Goal: Check status: Check status

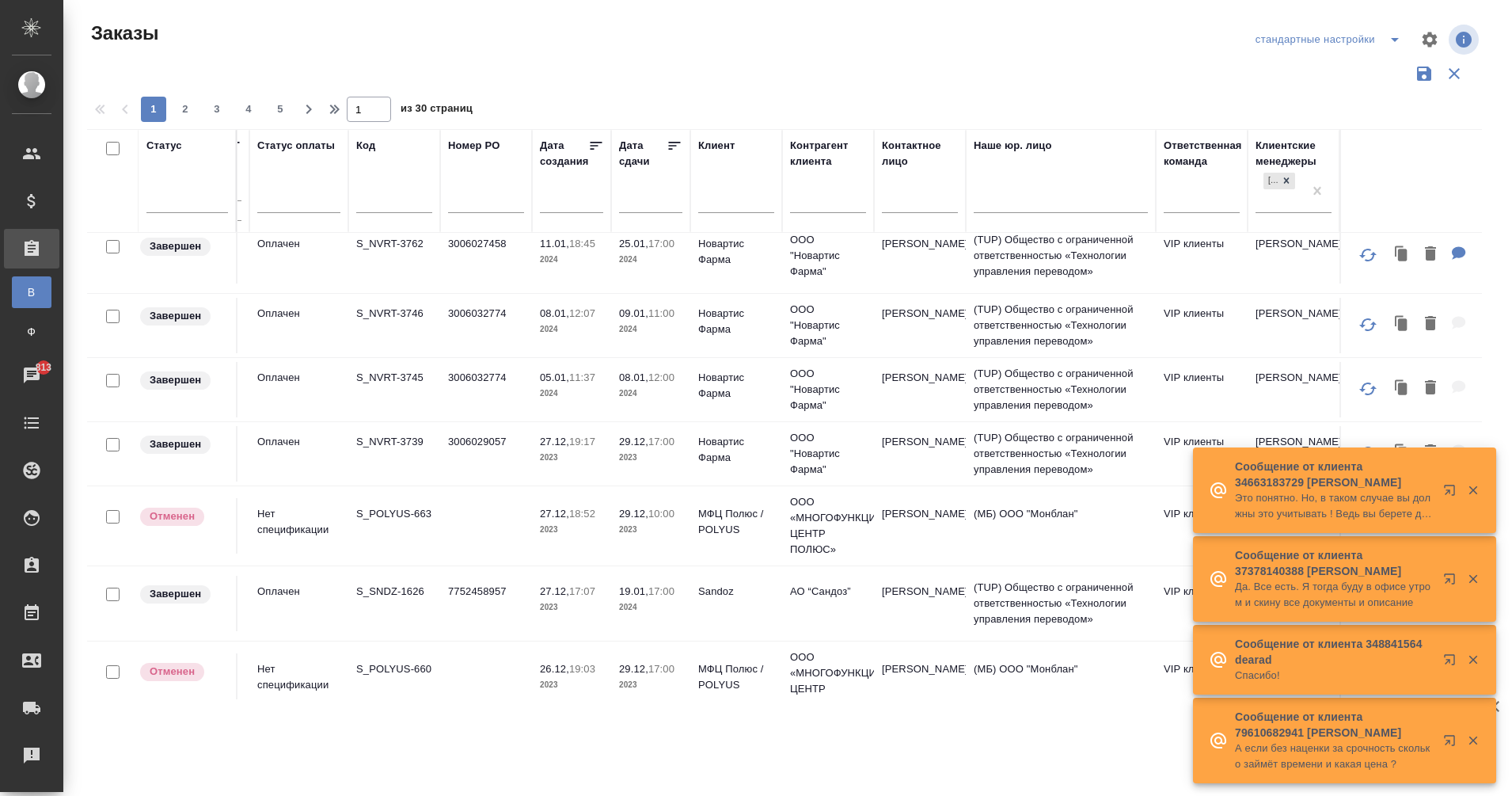
scroll to position [998, 114]
click at [389, 449] on p "S_NVRT-3739" at bounding box center [394, 441] width 76 height 16
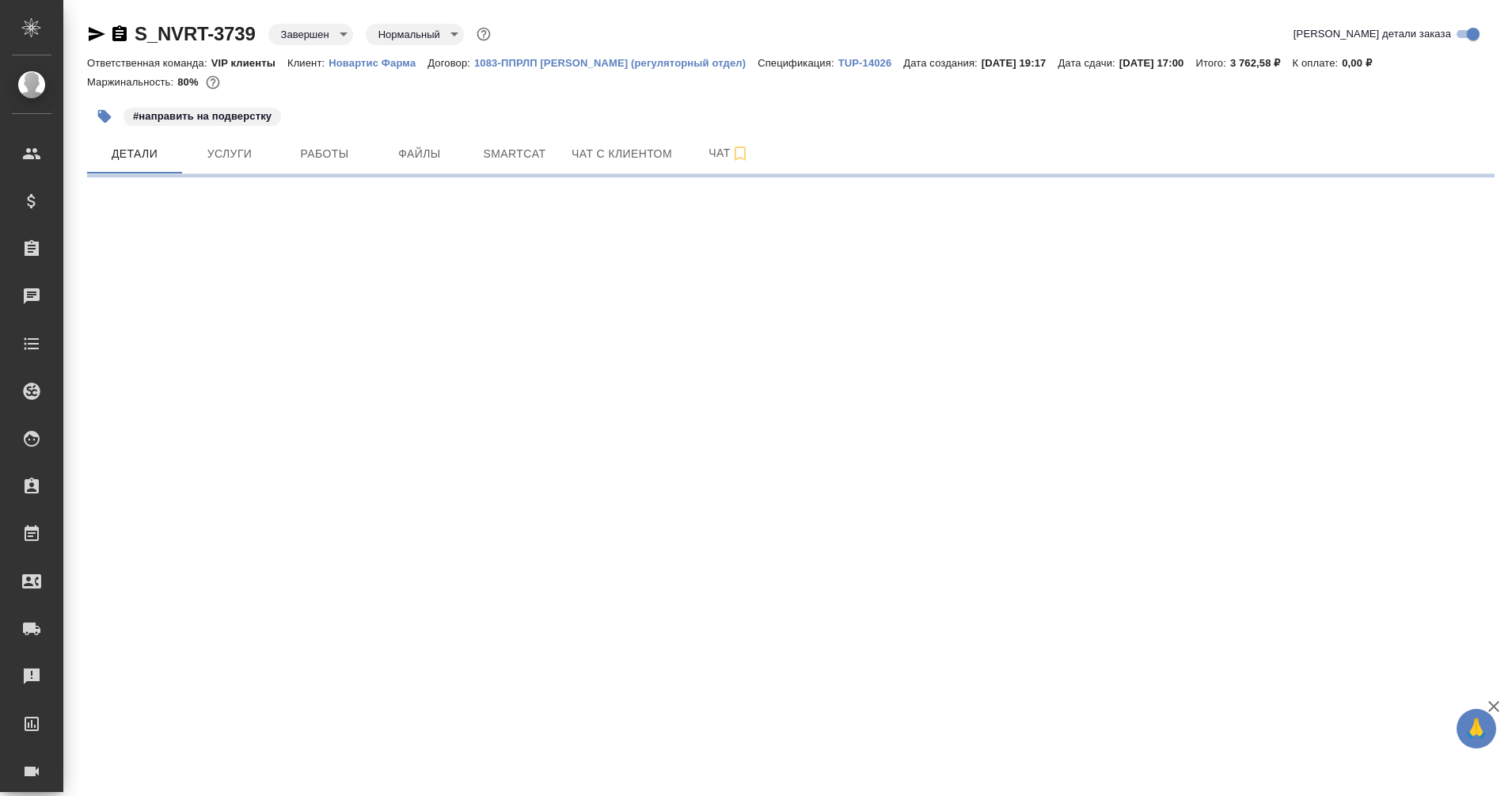
select select "RU"
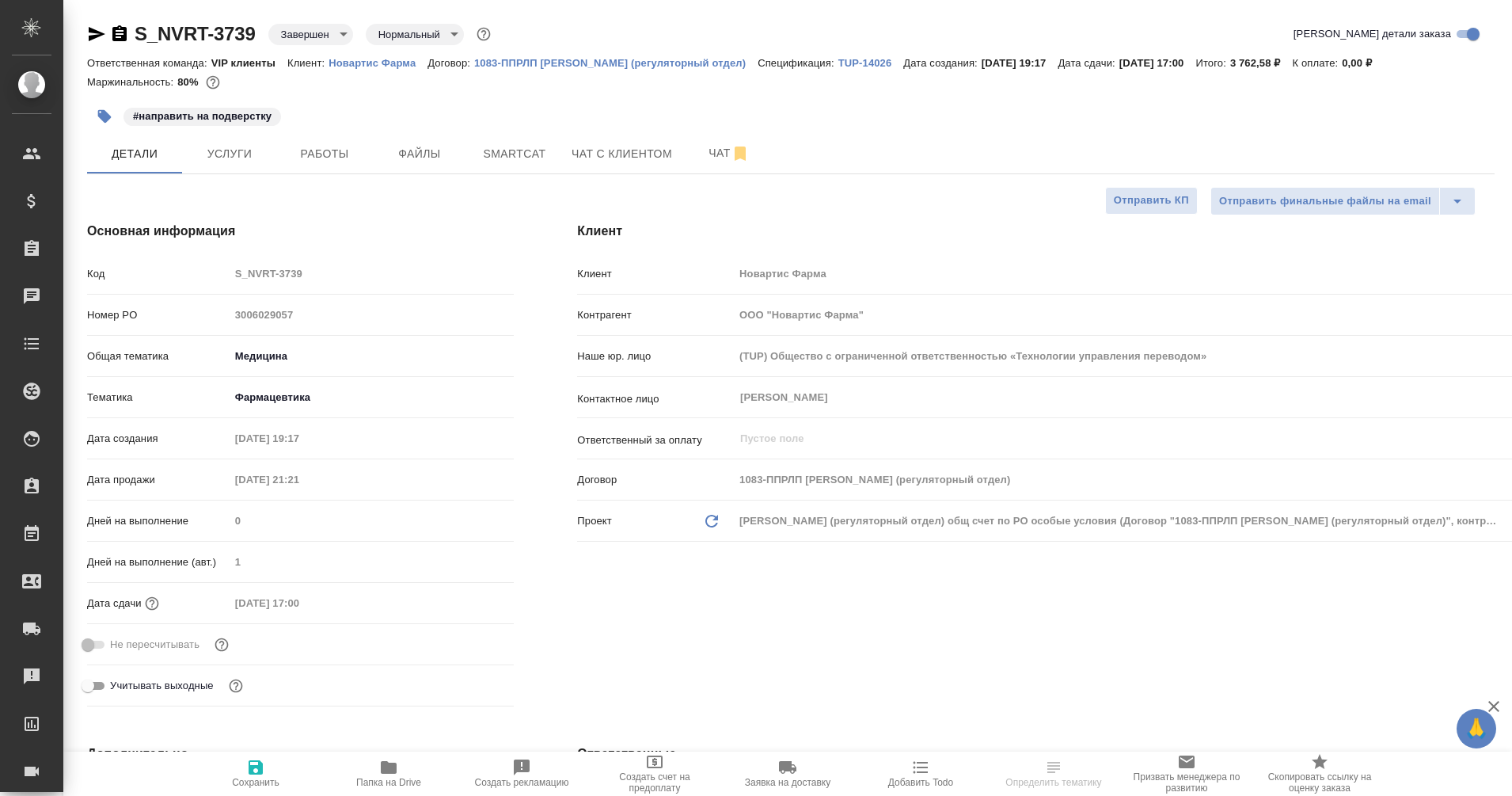
type textarea "x"
type input "[PERSON_NAME]"
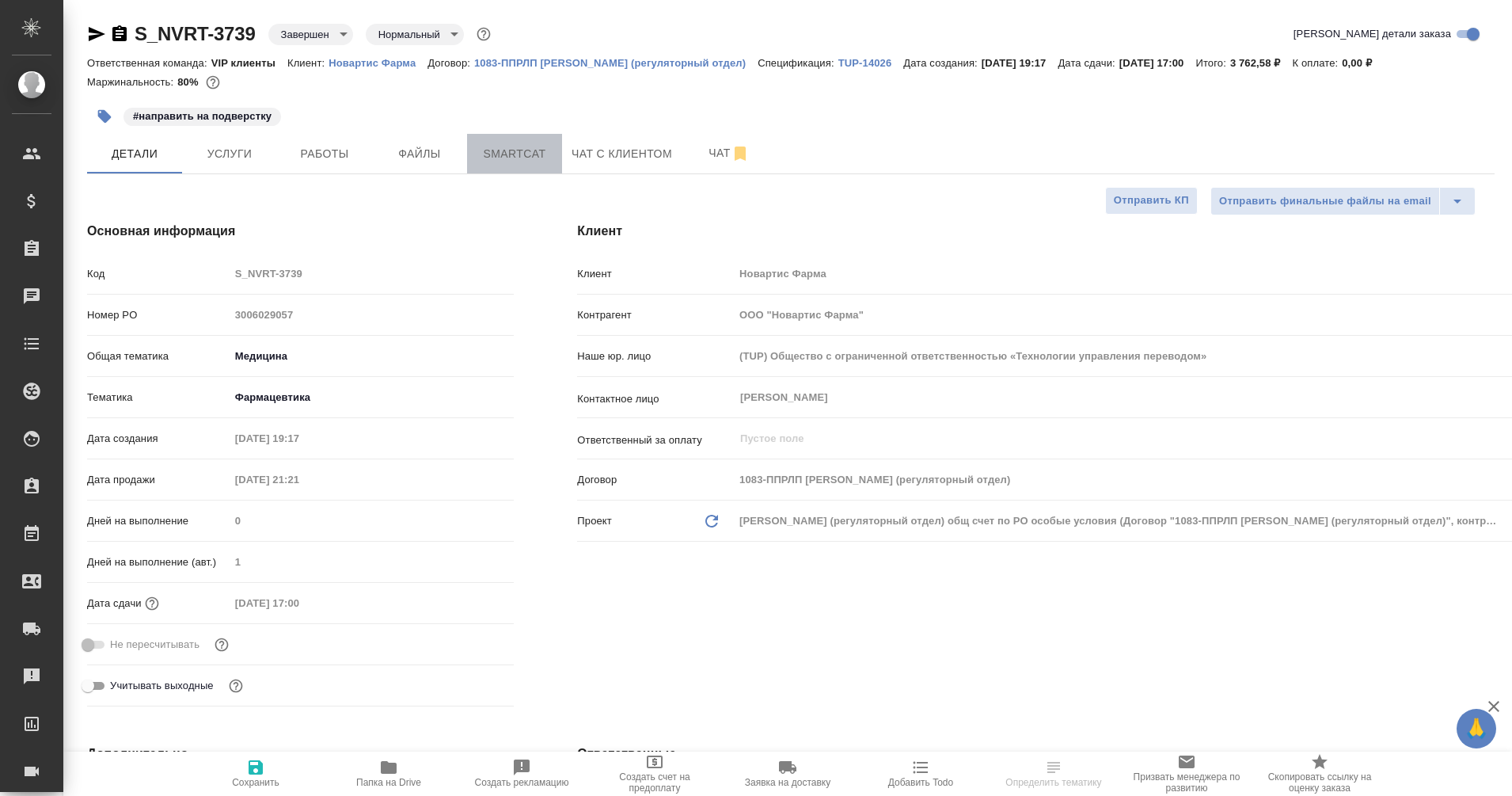
click at [542, 149] on span "Smartcat" at bounding box center [514, 154] width 76 height 20
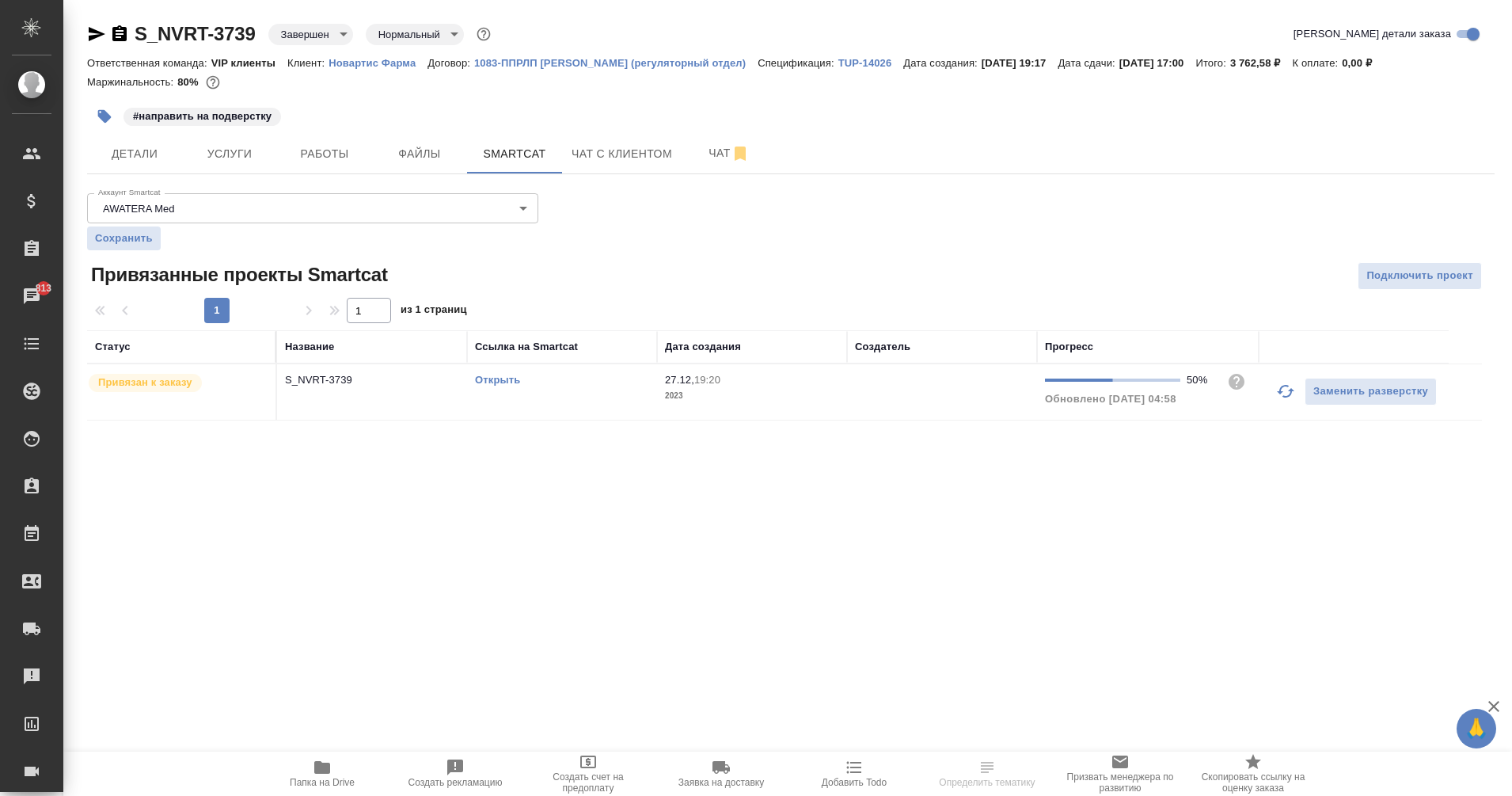
click at [499, 371] on td "Открыть" at bounding box center [562, 392] width 190 height 56
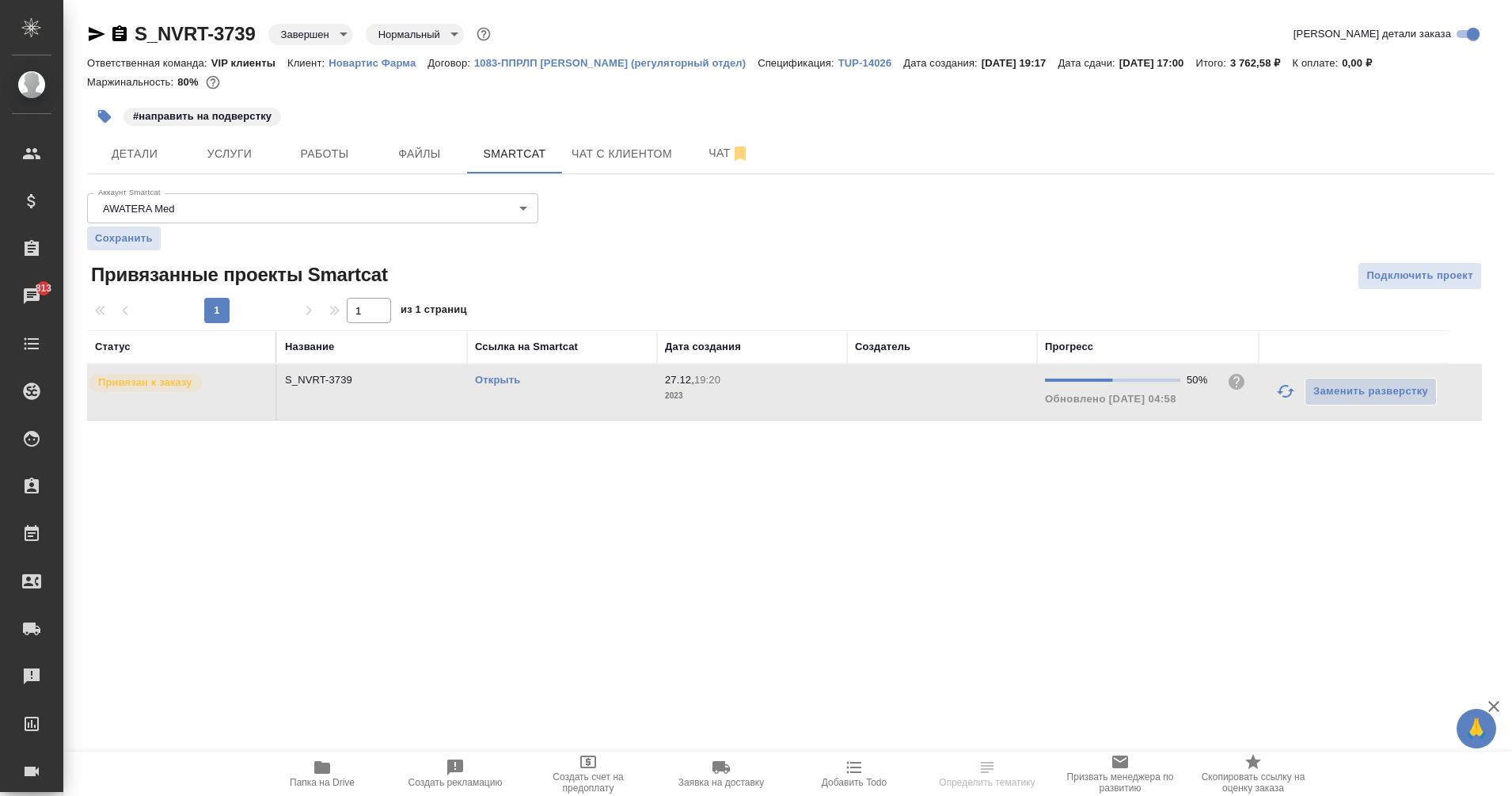
click at [503, 378] on link "Открыть" at bounding box center [497, 380] width 45 height 12
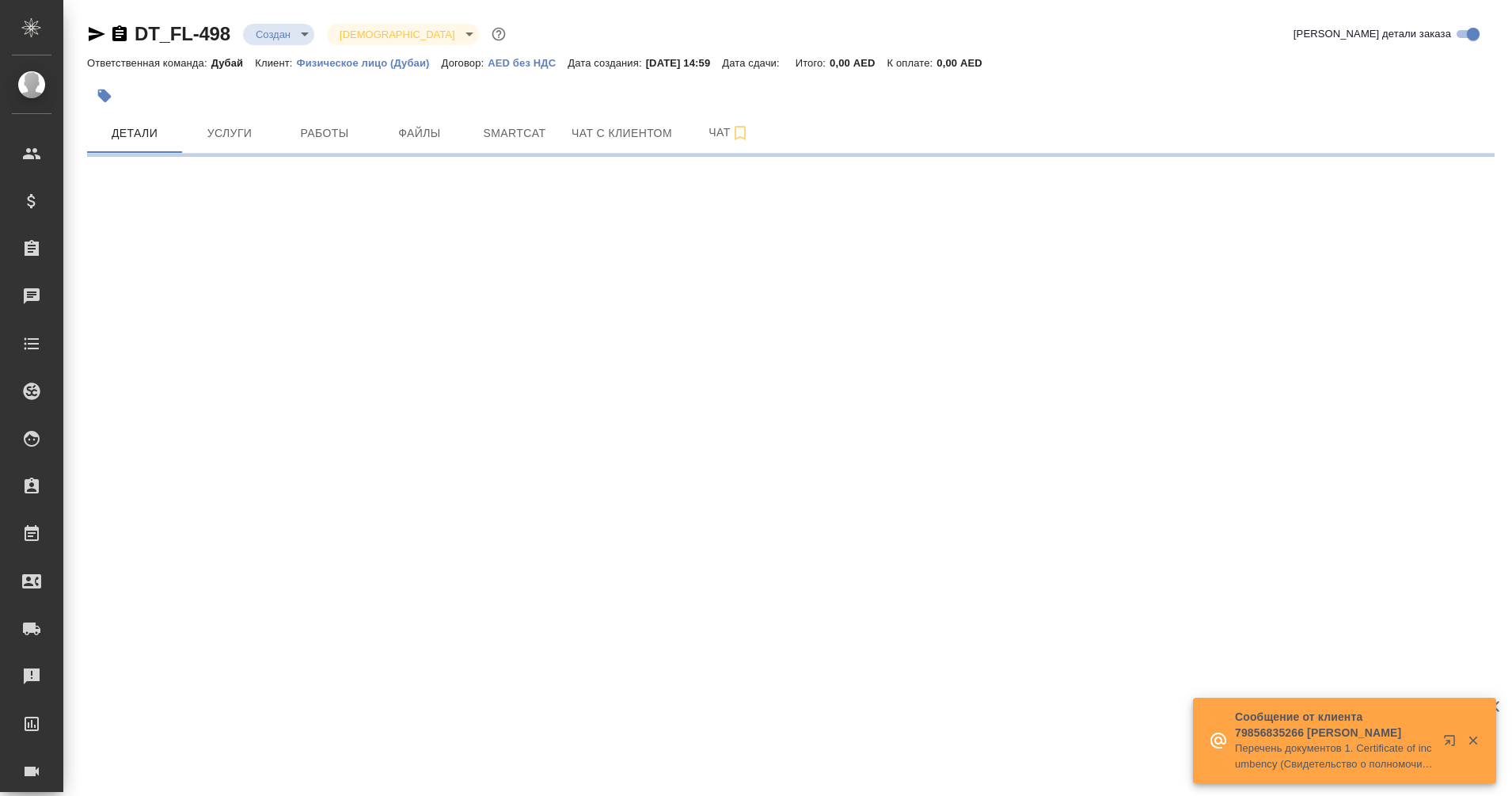
select select "RU"
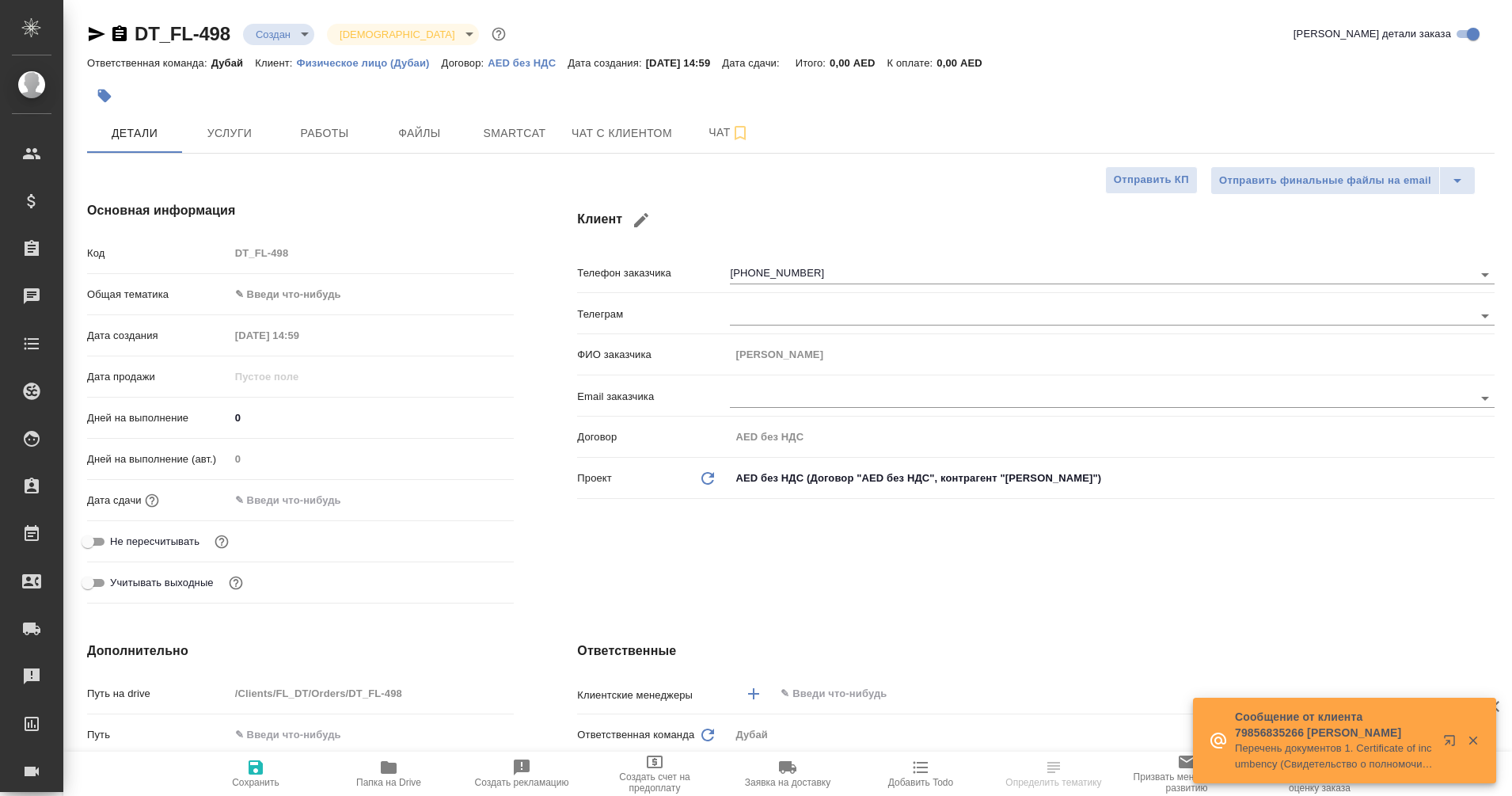
type textarea "x"
click at [594, 120] on button "Чат с клиентом" at bounding box center [622, 133] width 119 height 40
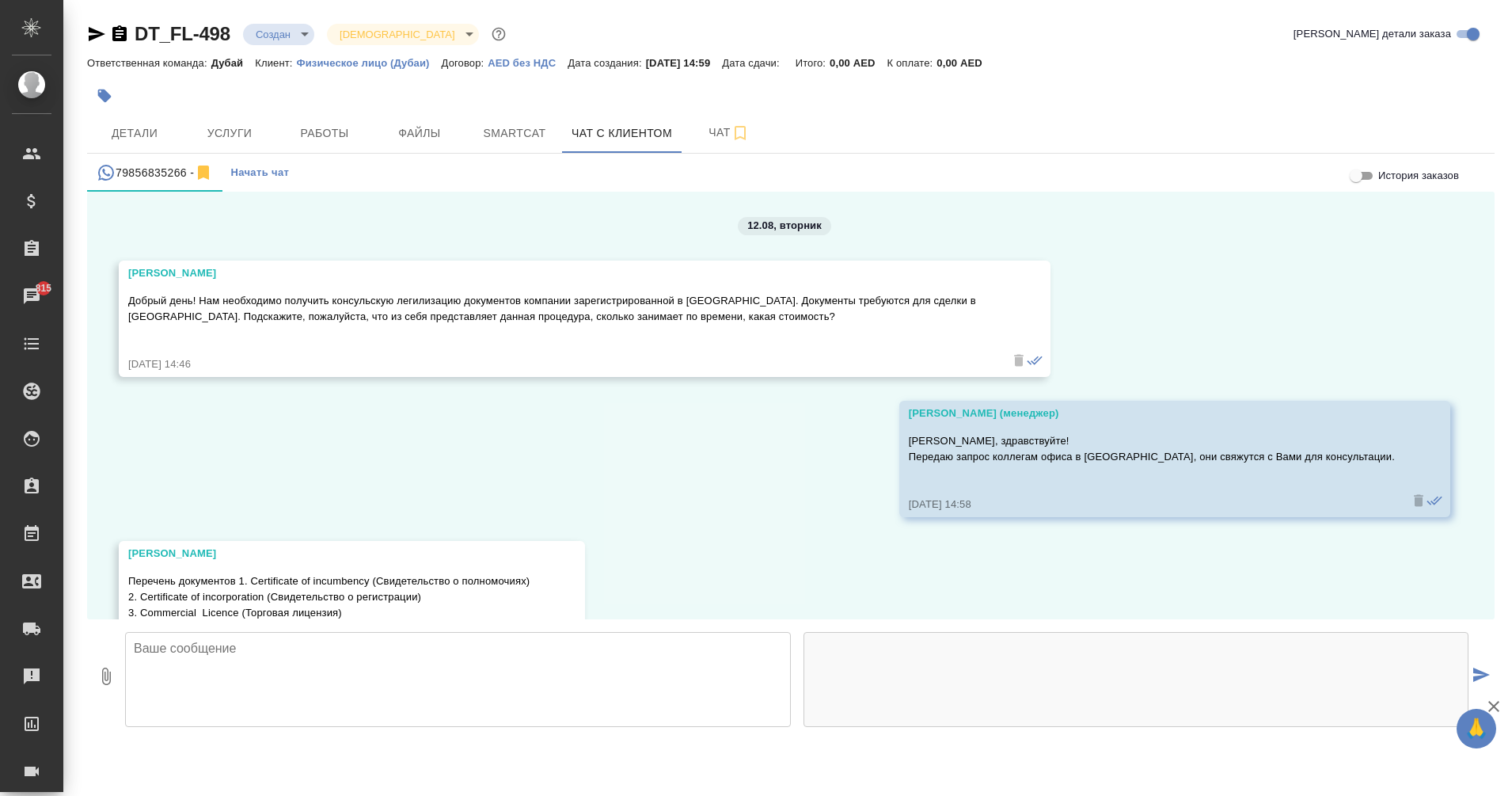
scroll to position [177, 0]
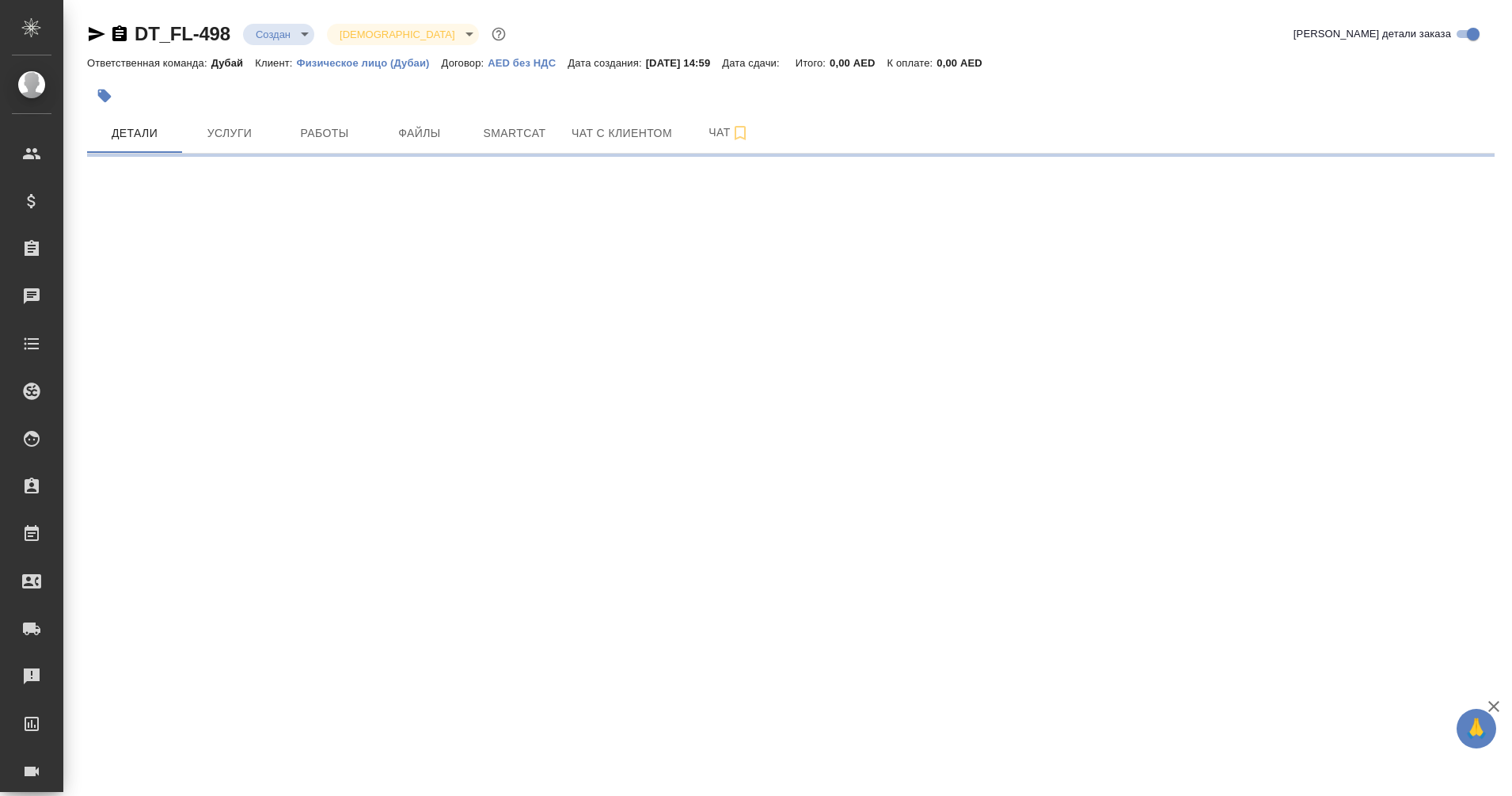
select select "RU"
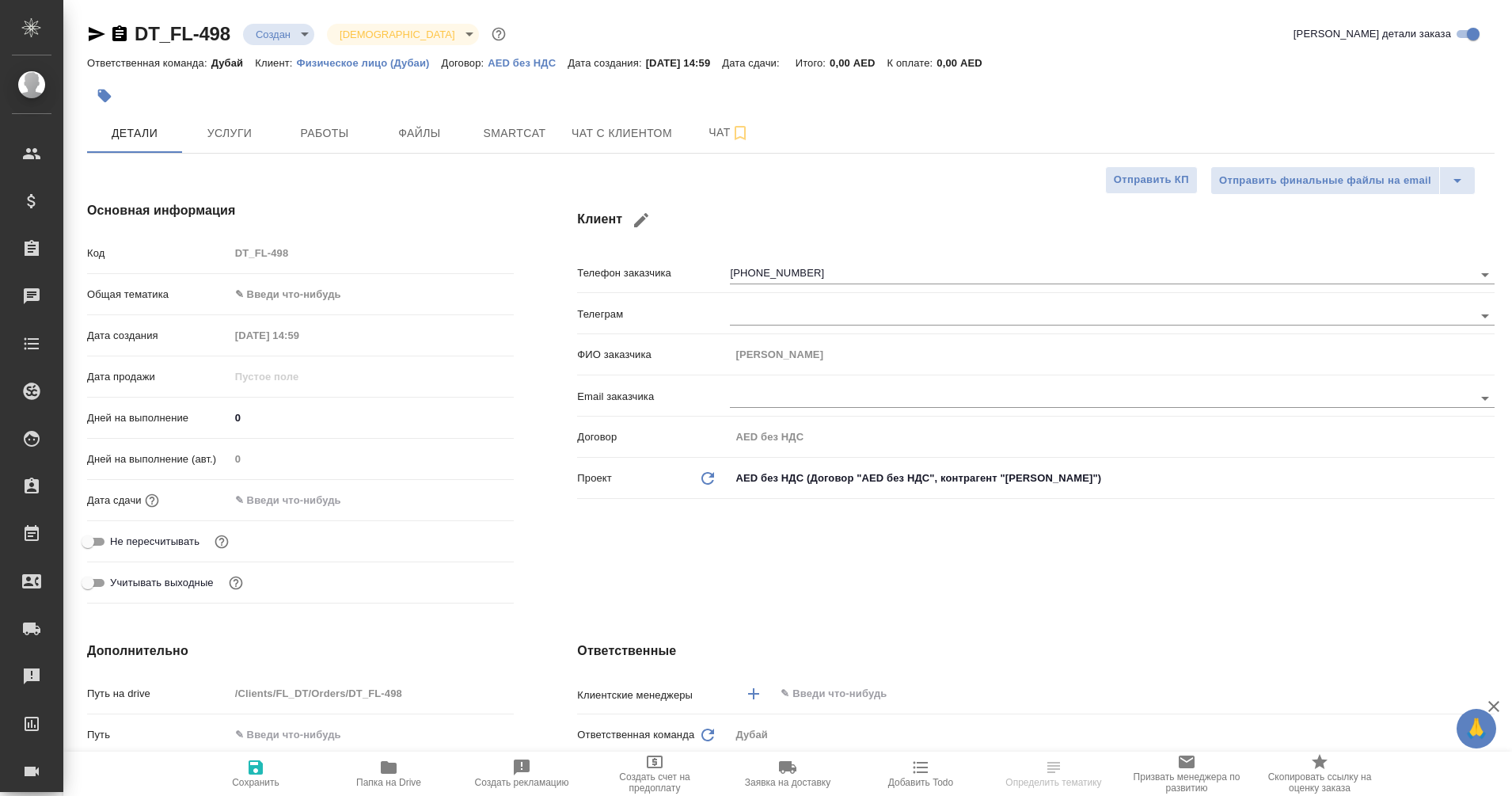
type textarea "x"
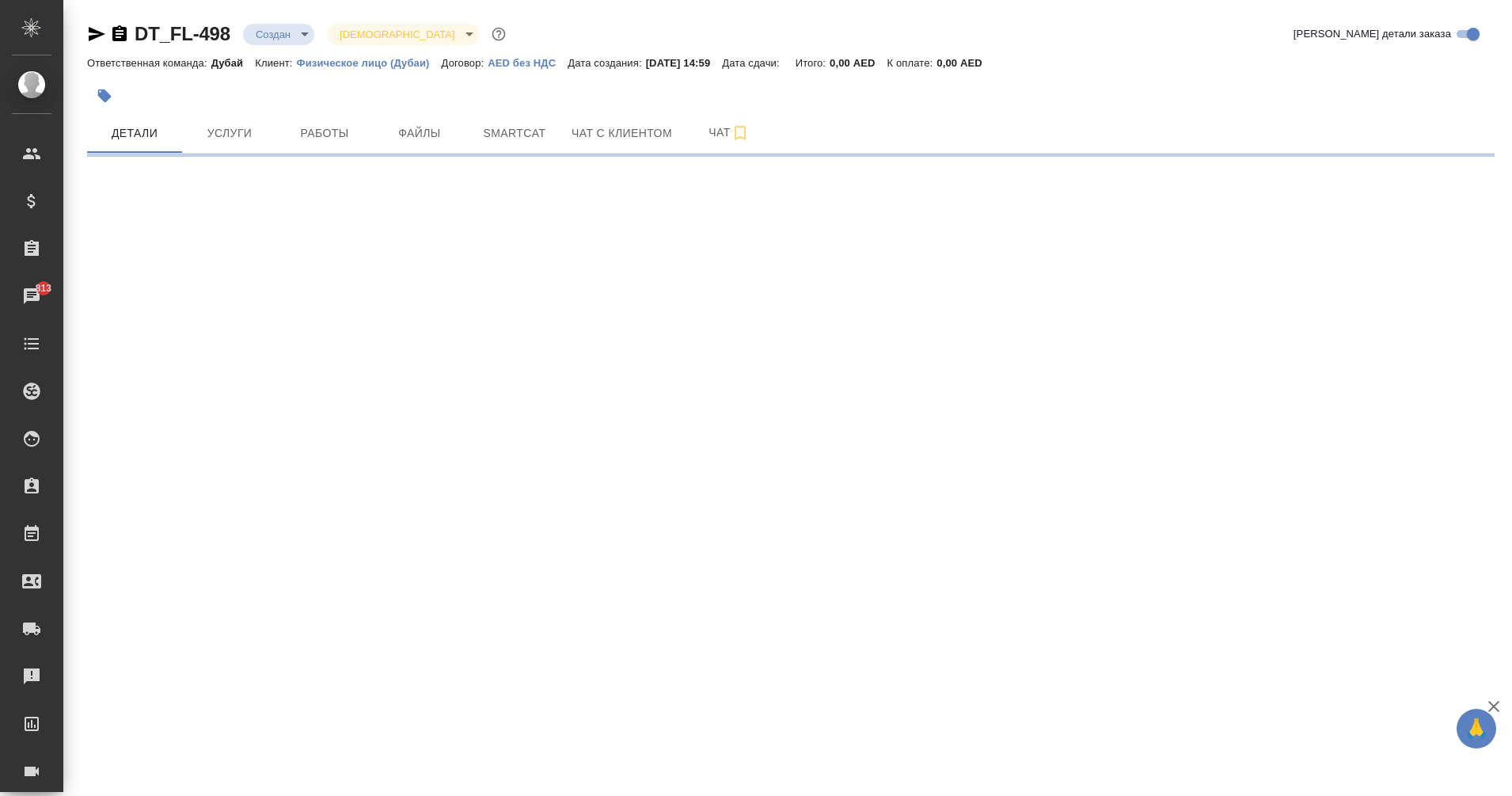
select select "RU"
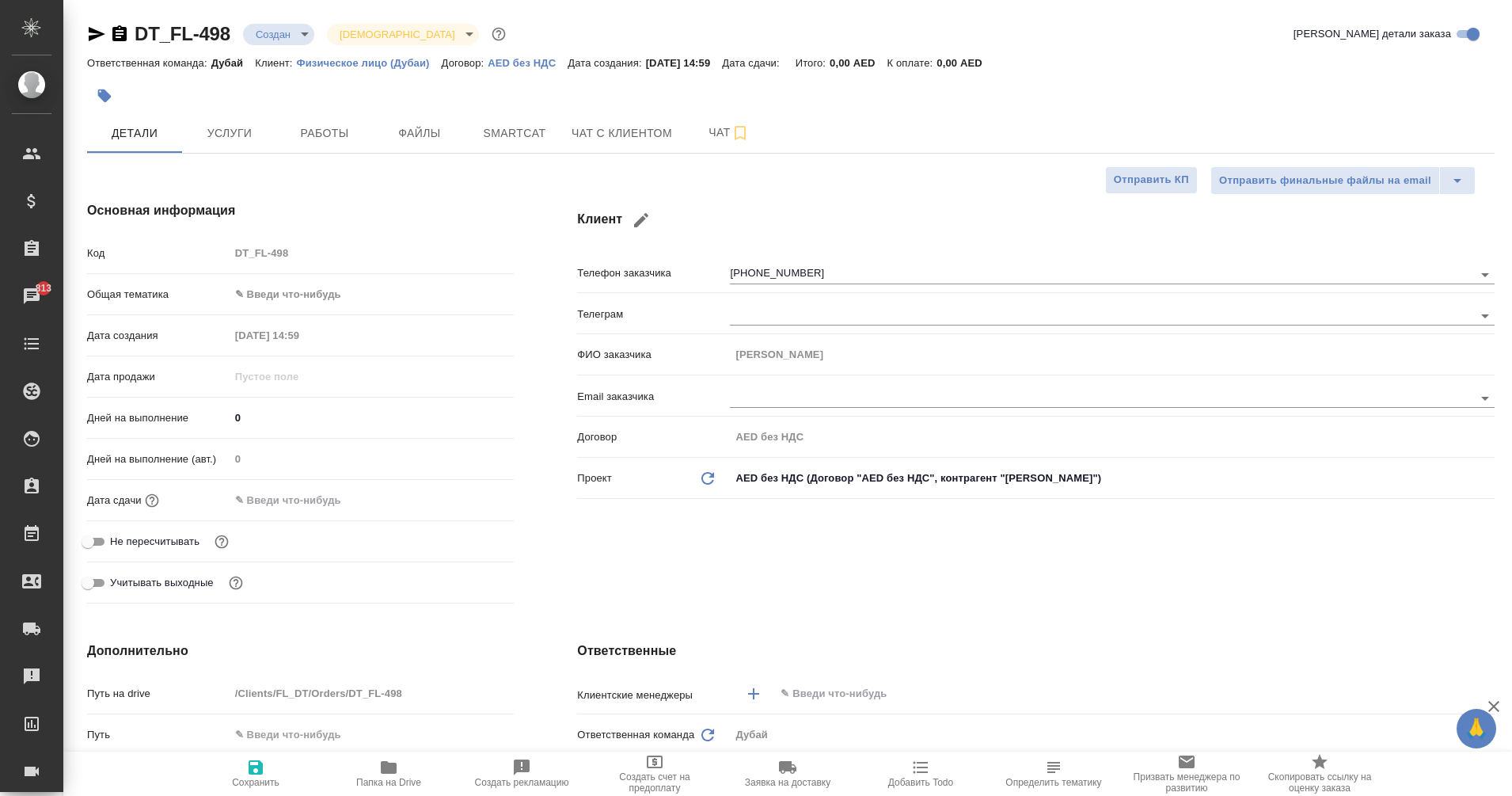
type textarea "x"
click at [630, 126] on span "Чат с клиентом" at bounding box center [622, 133] width 100 height 20
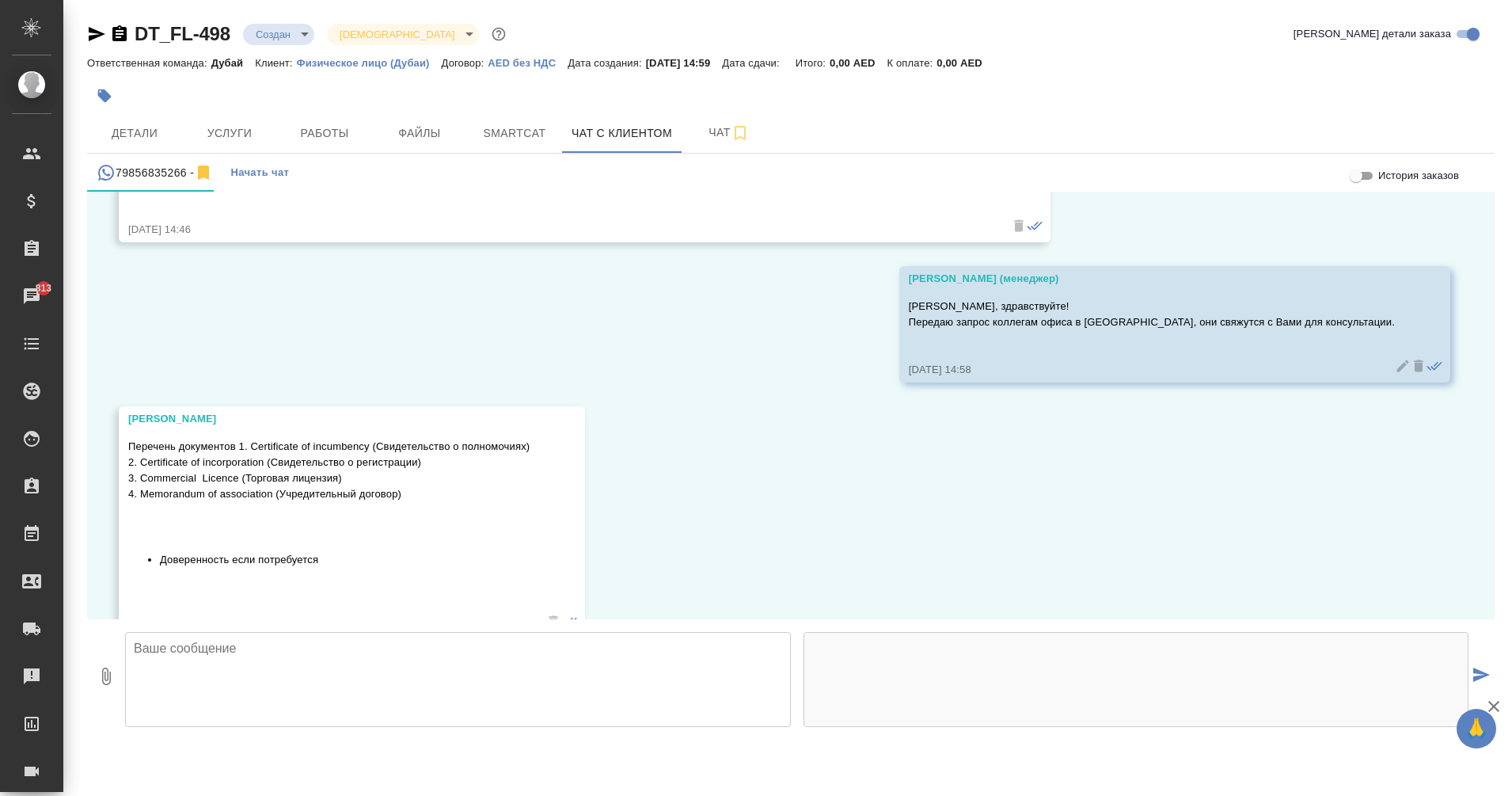
scroll to position [177, 0]
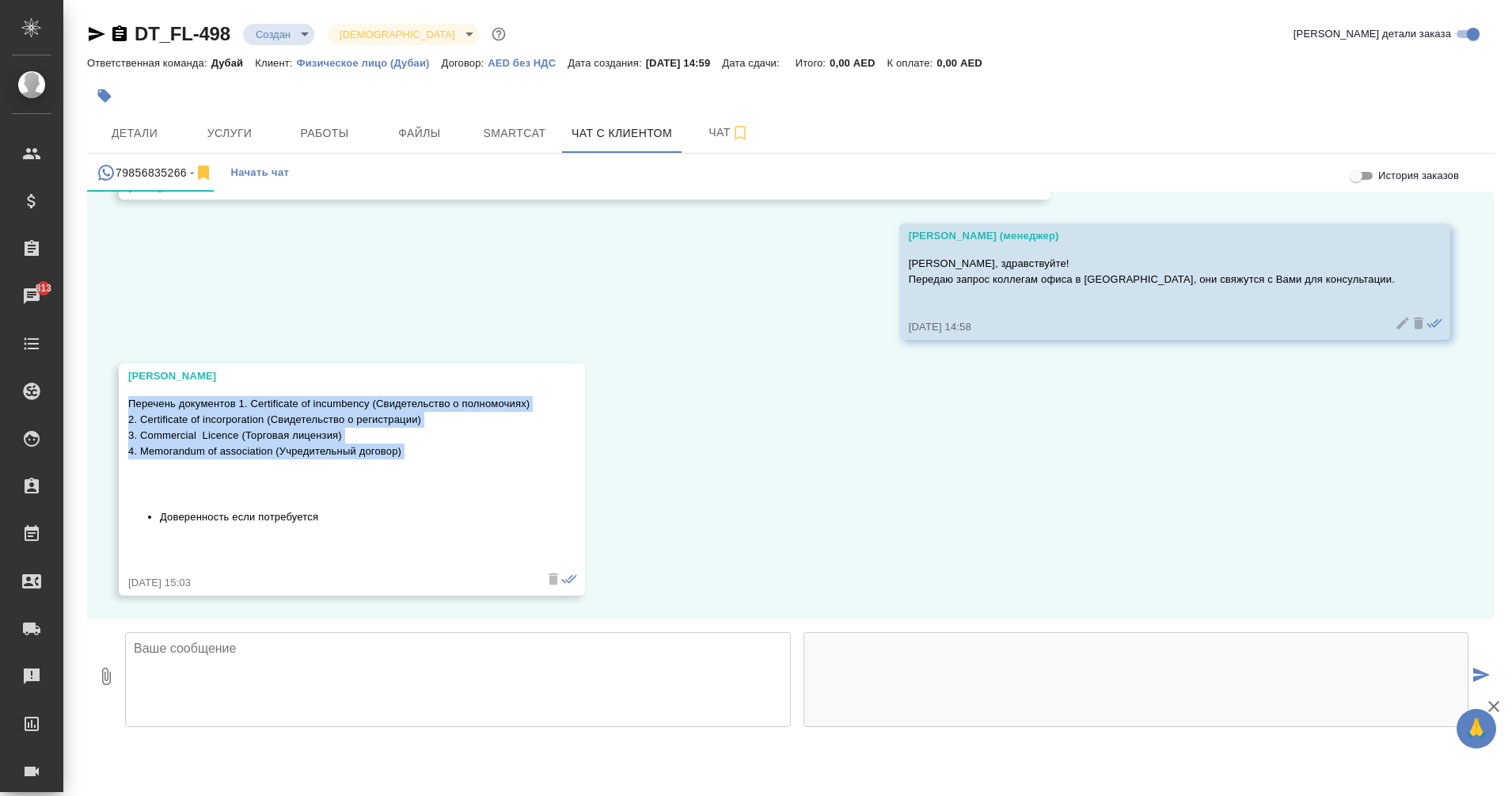
drag, startPoint x: 129, startPoint y: 404, endPoint x: 406, endPoint y: 466, distance: 283.9
click at [406, 466] on div "Перечень документов 1. Certificate of incumbency (Свидетельство о полномочиях) …" at bounding box center [329, 480] width 402 height 175
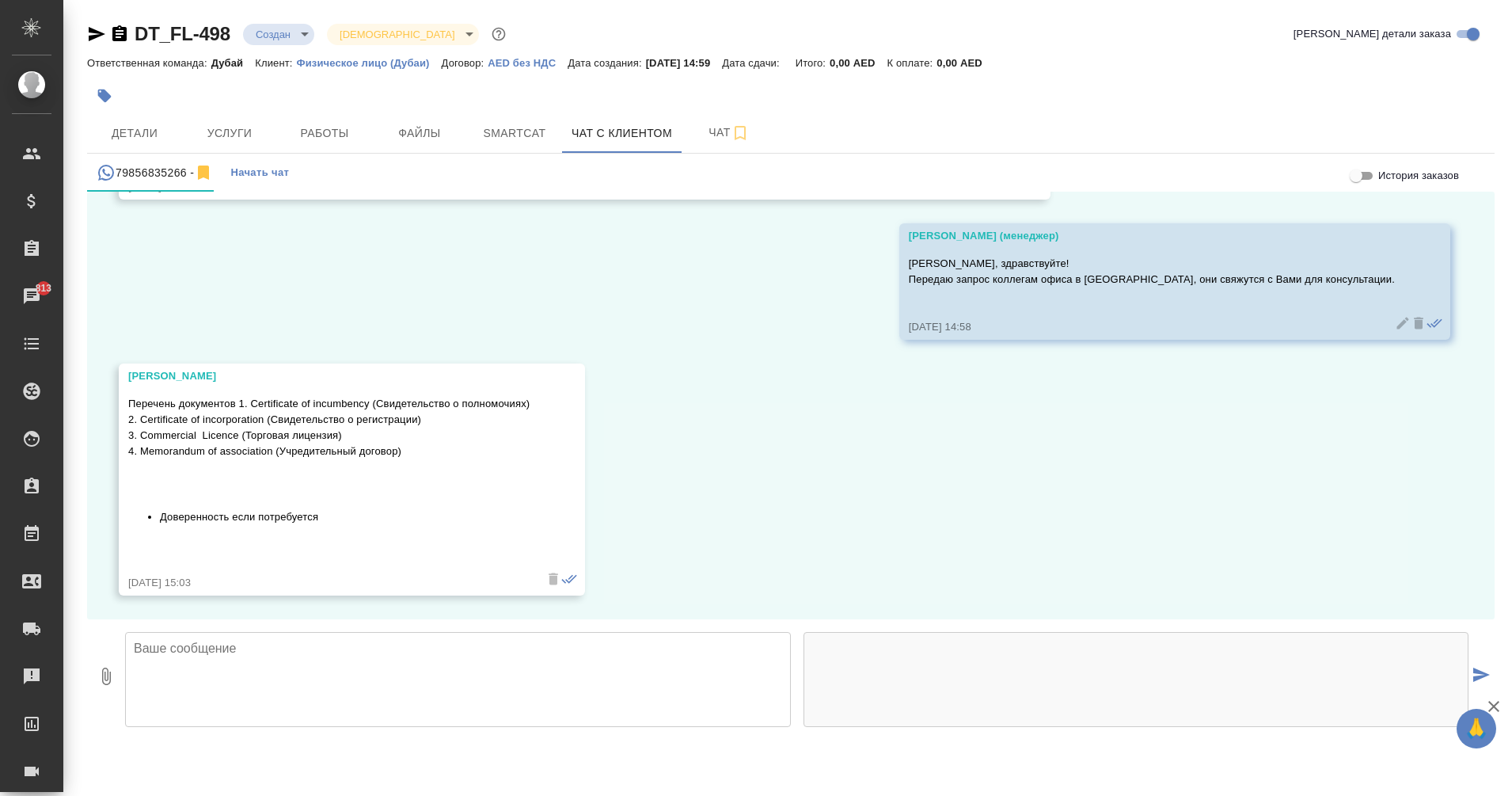
click at [793, 442] on div "12.08, вторник Ирина Добрый день! Нам необходимо получить консульскую легилизац…" at bounding box center [791, 406] width 1408 height 428
click at [110, 42] on icon "button" at bounding box center [119, 34] width 19 height 19
